Goal: Transaction & Acquisition: Purchase product/service

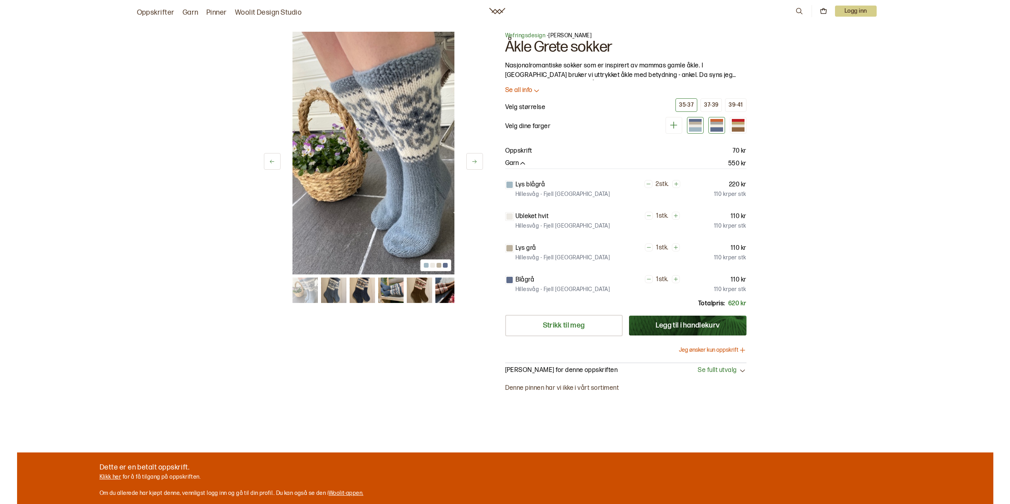
click at [718, 124] on div at bounding box center [716, 123] width 13 height 3
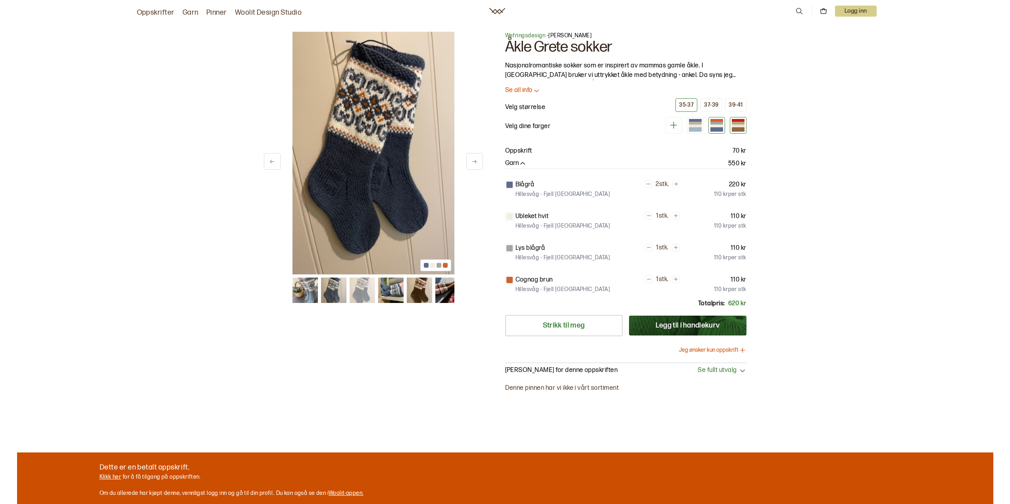
click at [745, 124] on div at bounding box center [738, 125] width 17 height 17
click at [737, 123] on div at bounding box center [738, 123] width 13 height 3
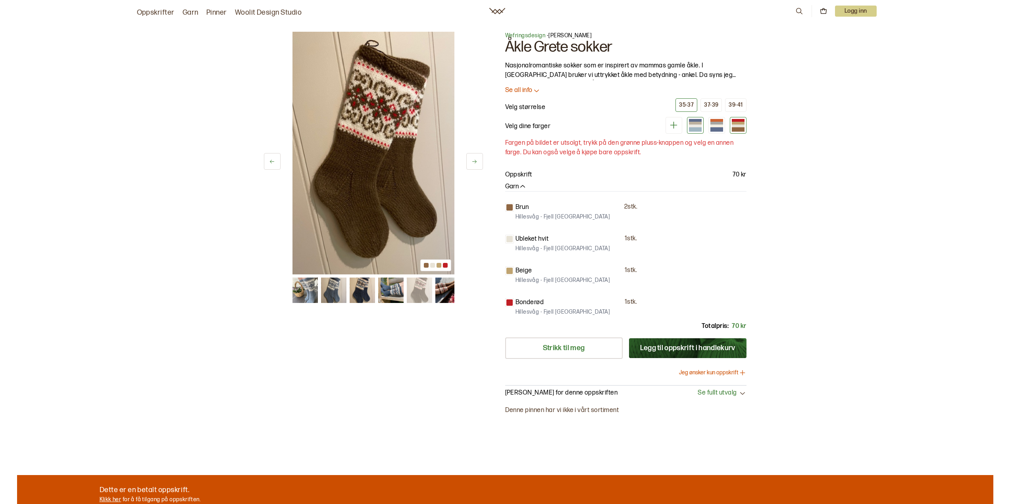
click at [693, 122] on div at bounding box center [695, 123] width 13 height 3
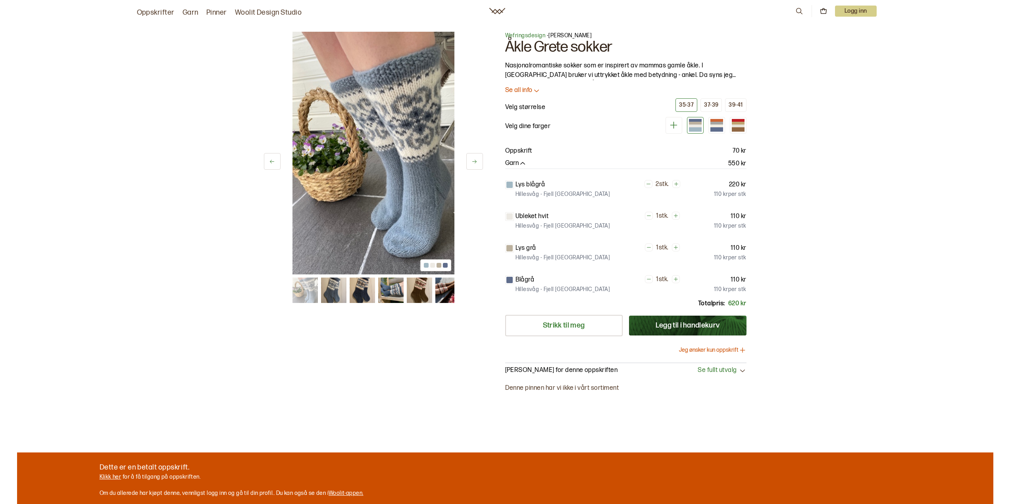
click at [871, 268] on div "1 av 6 1 av 6 Wefringsdesign - Caroline Åkle Grete sokker Nasjonalromantiske so…" at bounding box center [505, 271] width 976 height 510
click at [156, 14] on link "Oppskrifter" at bounding box center [156, 12] width 38 height 11
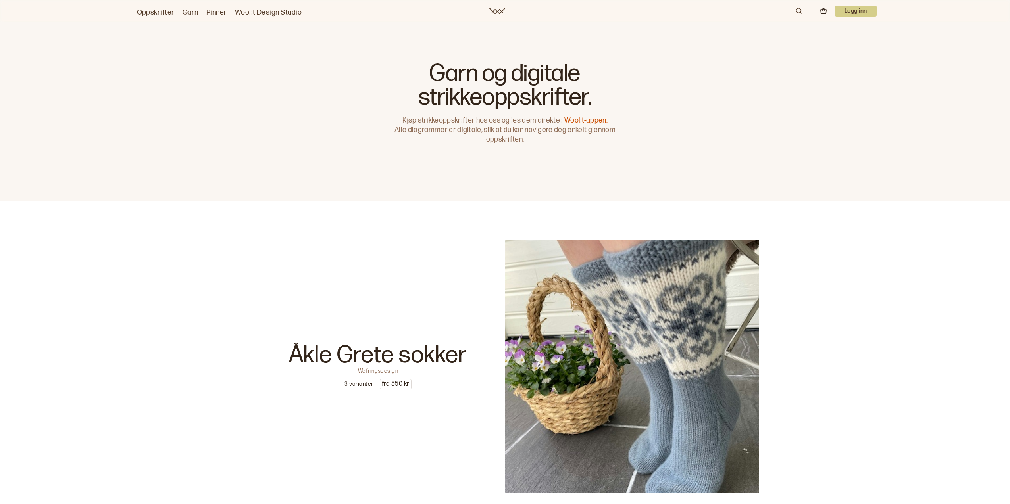
click at [162, 17] on link "Oppskrifter" at bounding box center [156, 12] width 38 height 11
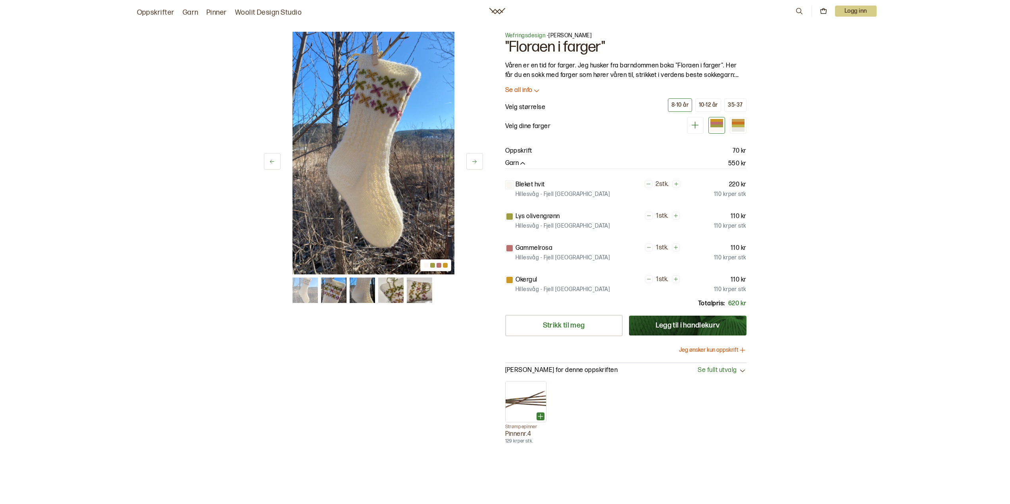
click at [709, 348] on button "Jeg ønsker kun oppskrift" at bounding box center [712, 350] width 67 height 8
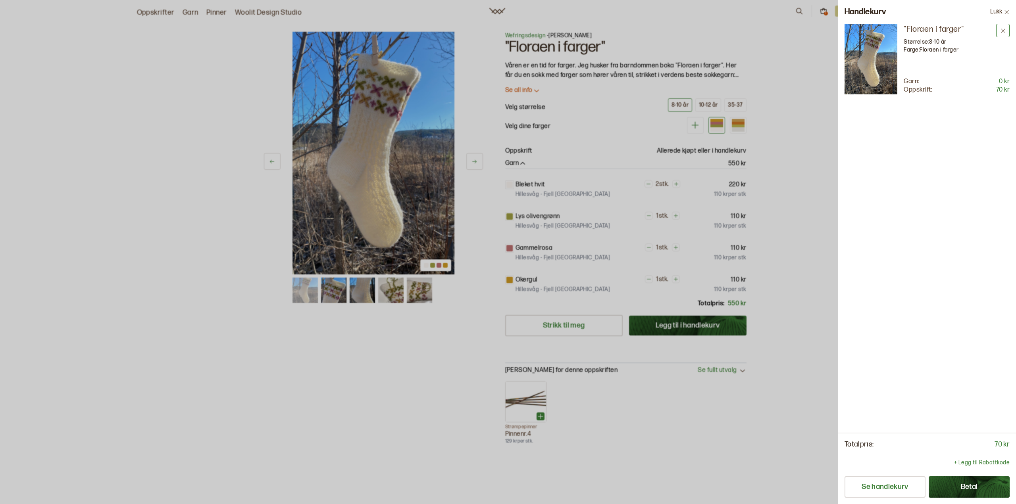
click at [1004, 28] on icon at bounding box center [1003, 31] width 6 height 6
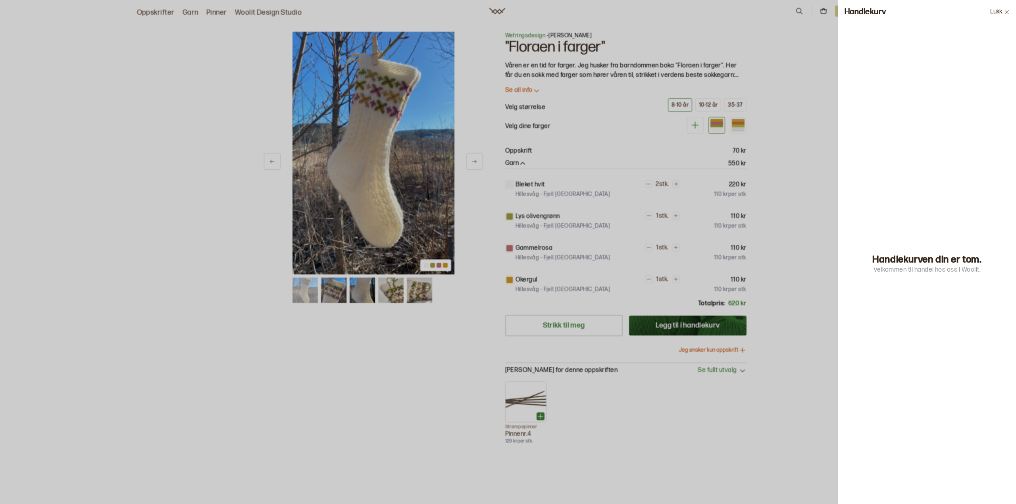
click at [1009, 12] on icon at bounding box center [1007, 12] width 6 height 6
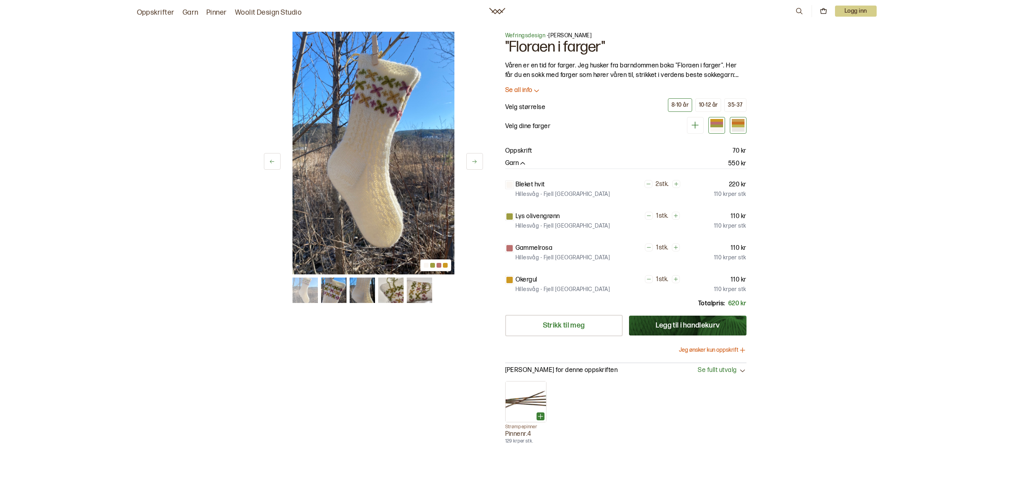
click at [737, 125] on div at bounding box center [738, 126] width 13 height 3
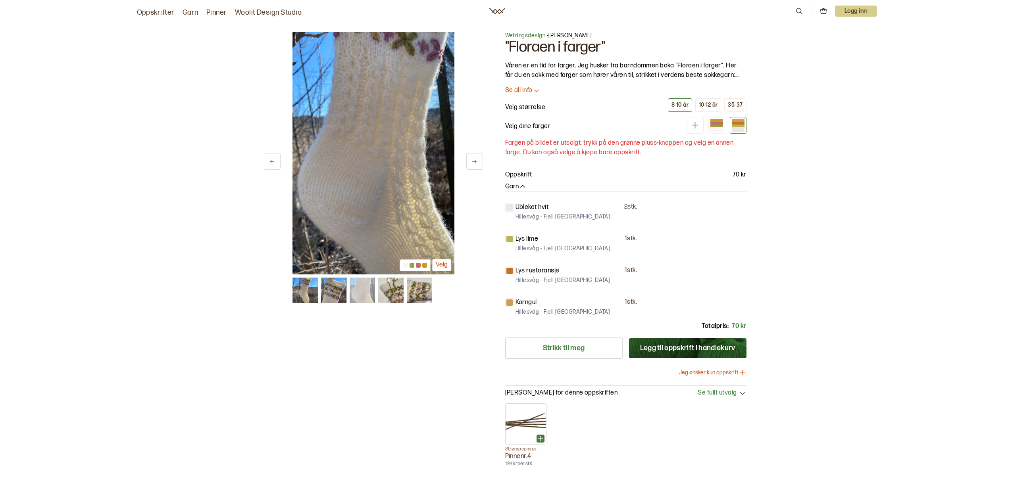
click at [874, 155] on div "3 av 5 Velg 3 av 5 Velg Wefringsdesign - [PERSON_NAME] "Floraen i farger" Våren…" at bounding box center [505, 308] width 976 height 585
click at [723, 127] on div at bounding box center [716, 129] width 13 height 4
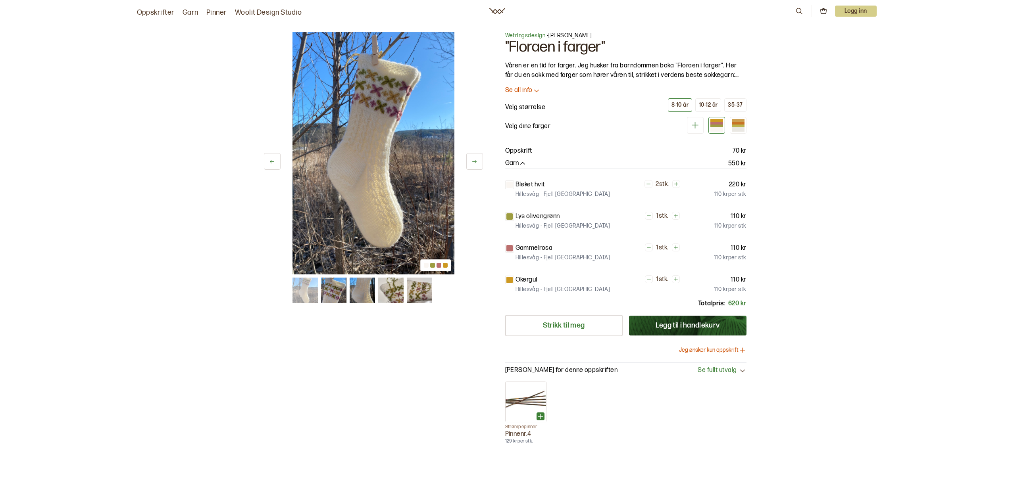
click at [858, 131] on div "1 av 5 1 av 5 Wefringsdesign - [PERSON_NAME] "Floraen i farger" Våren er en tid…" at bounding box center [505, 297] width 976 height 563
click at [740, 105] on div "35-37" at bounding box center [735, 105] width 15 height 7
click at [837, 201] on div "1 av 5 1 av 5 Wefringsdesign - [PERSON_NAME] "Floraen i farger" Våren er en tid…" at bounding box center [505, 297] width 976 height 563
click at [735, 125] on div at bounding box center [738, 126] width 13 height 3
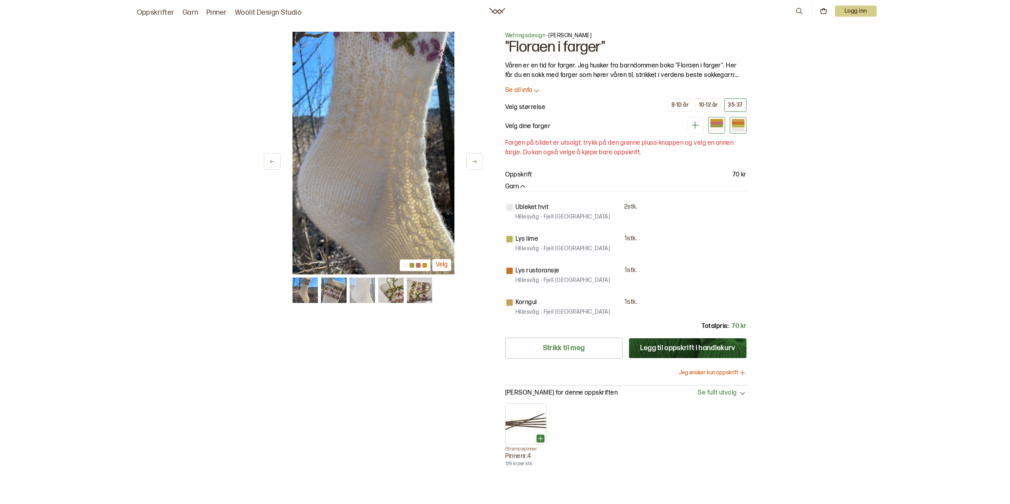
click at [712, 126] on div at bounding box center [716, 126] width 13 height 3
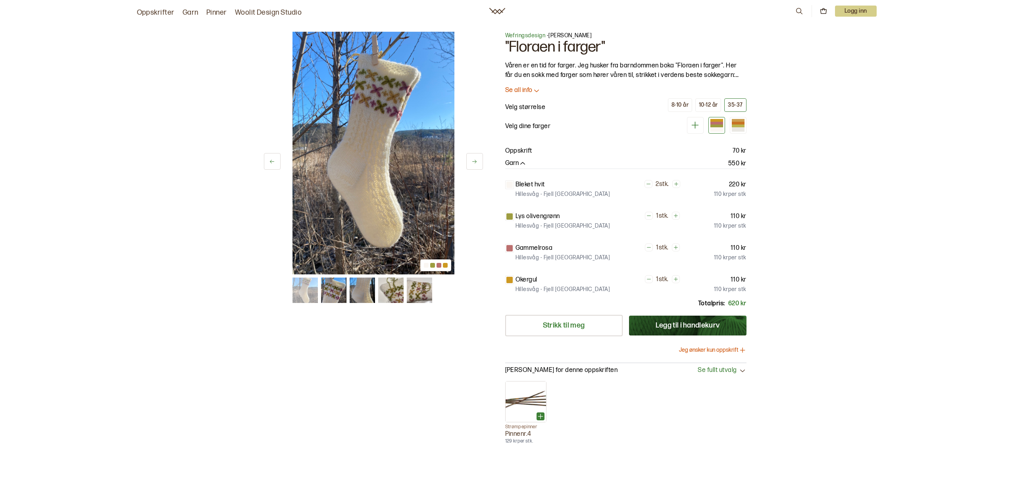
click at [845, 144] on div "3 av 5 3 av 5 Wefringsdesign - [PERSON_NAME] "Floraen i farger" Våren er en tid…" at bounding box center [505, 297] width 976 height 563
click at [495, 10] on icon at bounding box center [497, 11] width 16 height 6
